Goal: Book appointment/travel/reservation

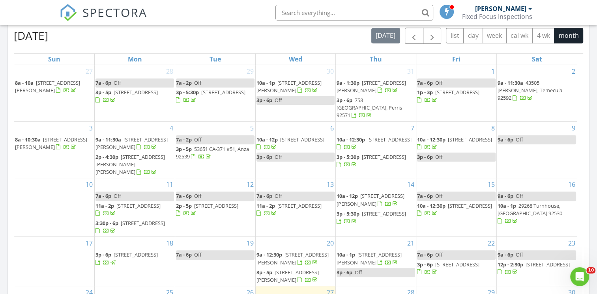
scroll to position [338, 0]
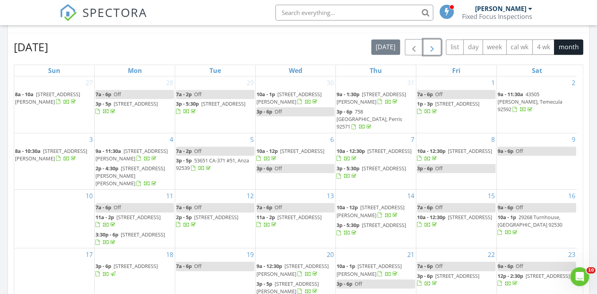
click at [432, 48] on span "button" at bounding box center [432, 47] width 9 height 9
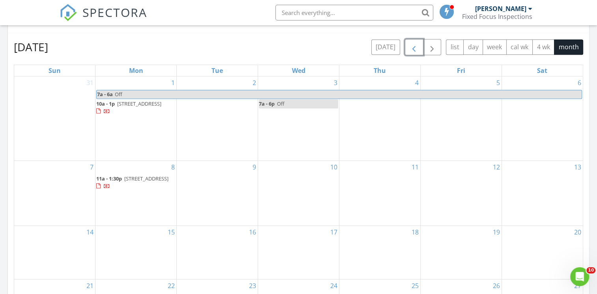
click at [413, 47] on span "button" at bounding box center [413, 47] width 9 height 9
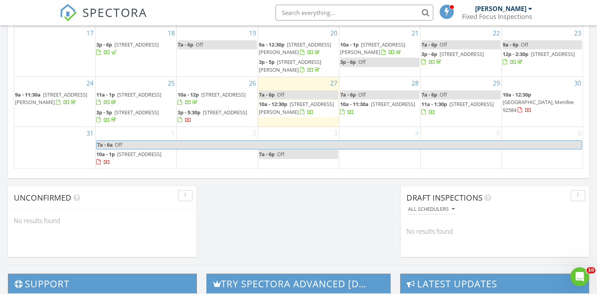
scroll to position [562, 0]
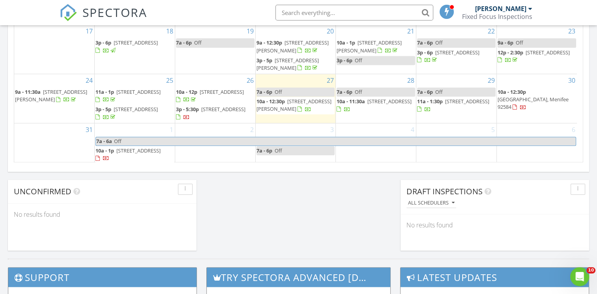
click at [280, 107] on span "[STREET_ADDRESS][PERSON_NAME]" at bounding box center [294, 105] width 75 height 15
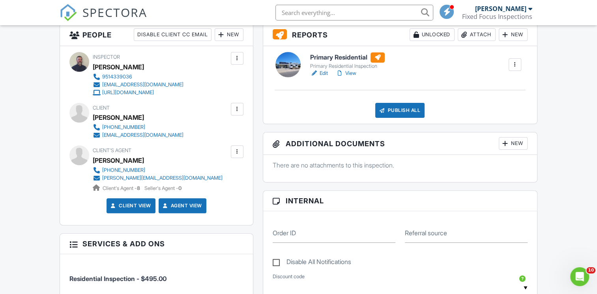
scroll to position [188, 0]
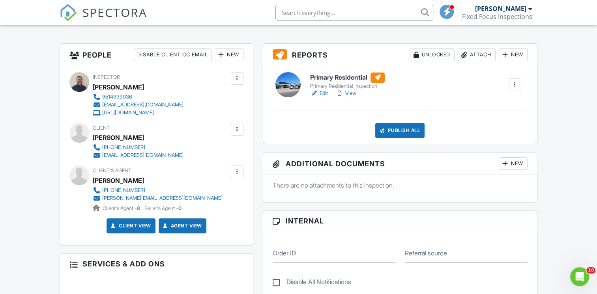
click at [325, 93] on link "Edit" at bounding box center [319, 94] width 18 height 8
